Goal: Complete application form: Complete application form

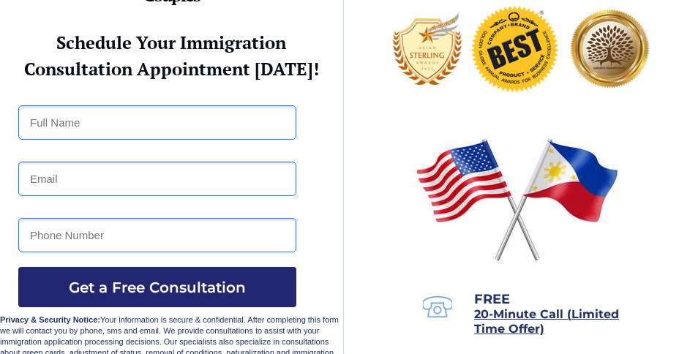
scroll to position [68, 0]
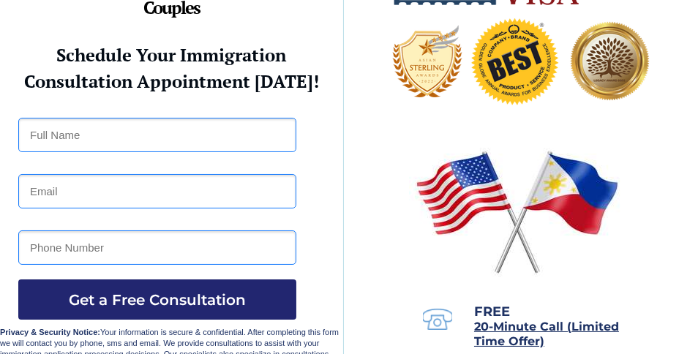
click at [505, 330] on span "20-Minute Call (Limited Time Offer)" at bounding box center [546, 334] width 145 height 29
click at [435, 322] on img at bounding box center [437, 319] width 29 height 21
click at [37, 23] on div at bounding box center [344, 155] width 688 height 444
click at [94, 132] on input "text" at bounding box center [157, 135] width 278 height 34
type input "Keena Roy Dale"
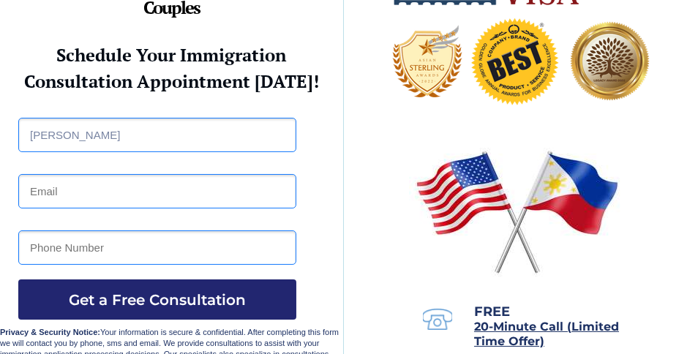
type input "lawnman43@gmail.com"
click at [165, 256] on input "3522103390" at bounding box center [157, 248] width 278 height 34
type input "3"
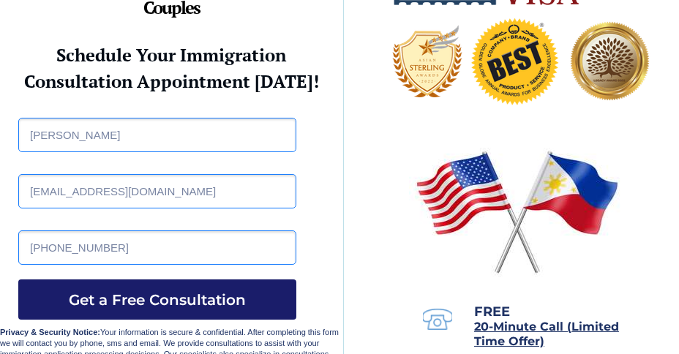
type input "0-946-652-1434"
click at [171, 302] on span "Get a Free Consultation" at bounding box center [157, 300] width 278 height 18
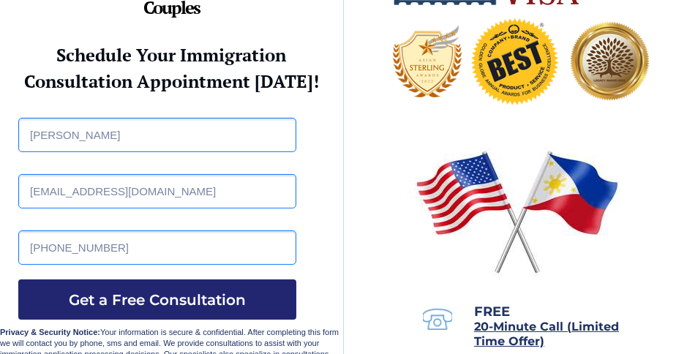
click at [243, 135] on input "Keena Roy Dale" at bounding box center [157, 135] width 278 height 34
click at [168, 252] on input "0-946-652-1434" at bounding box center [157, 248] width 278 height 34
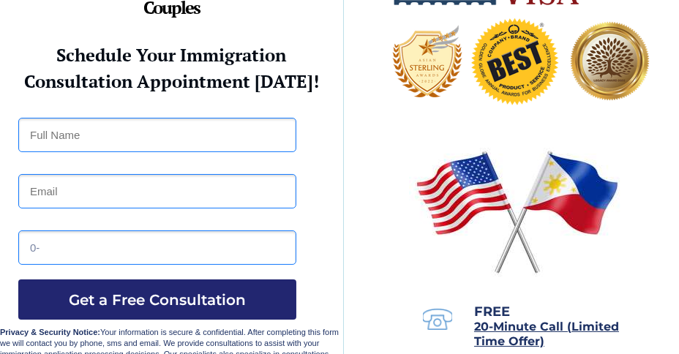
type input "0"
click at [398, 242] on div at bounding box center [344, 155] width 688 height 444
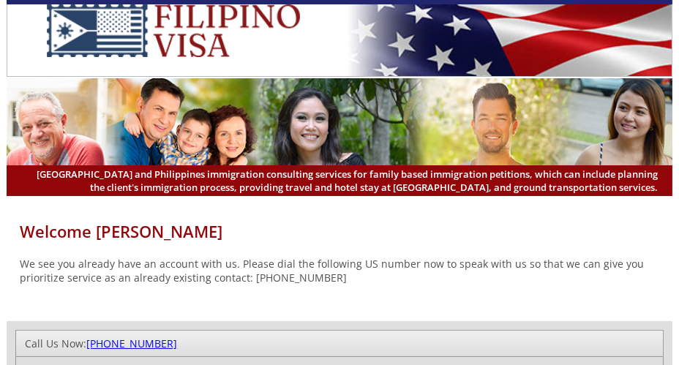
scroll to position [29, 0]
